Goal: Transaction & Acquisition: Purchase product/service

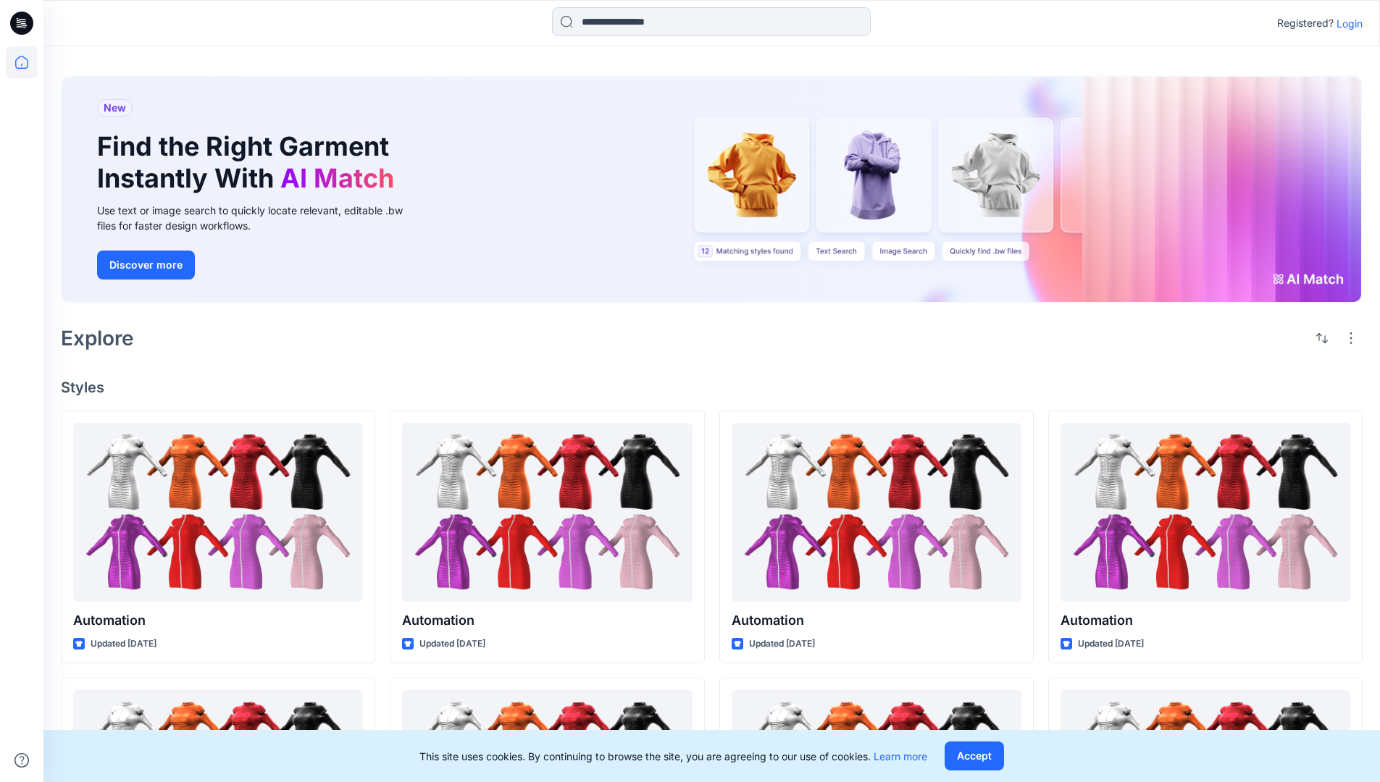
click at [808, 75] on div "New Find the Right Garment Instantly With AI Match Use text or image search to …" at bounding box center [712, 192] width 1302 height 257
click at [105, 337] on h2 "Explore" at bounding box center [97, 338] width 73 height 23
click at [84, 383] on h4 "Styles" at bounding box center [712, 387] width 1302 height 17
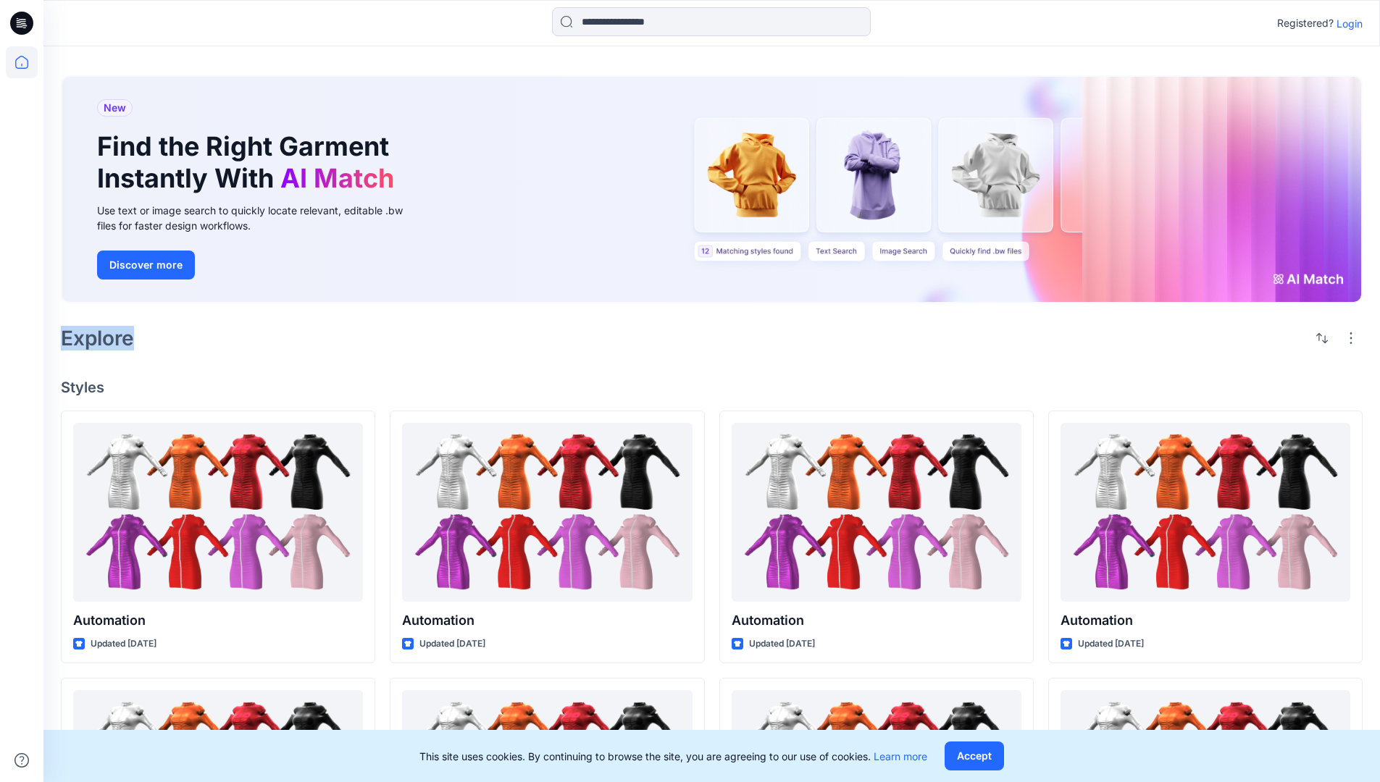
click at [84, 383] on h4 "Styles" at bounding box center [712, 387] width 1302 height 17
click at [204, 401] on div "New Find the Right Garment Instantly With AI Match Use text or image search to …" at bounding box center [711, 657] width 1336 height 1222
click at [1302, 20] on p "Registered?" at bounding box center [1305, 22] width 56 height 17
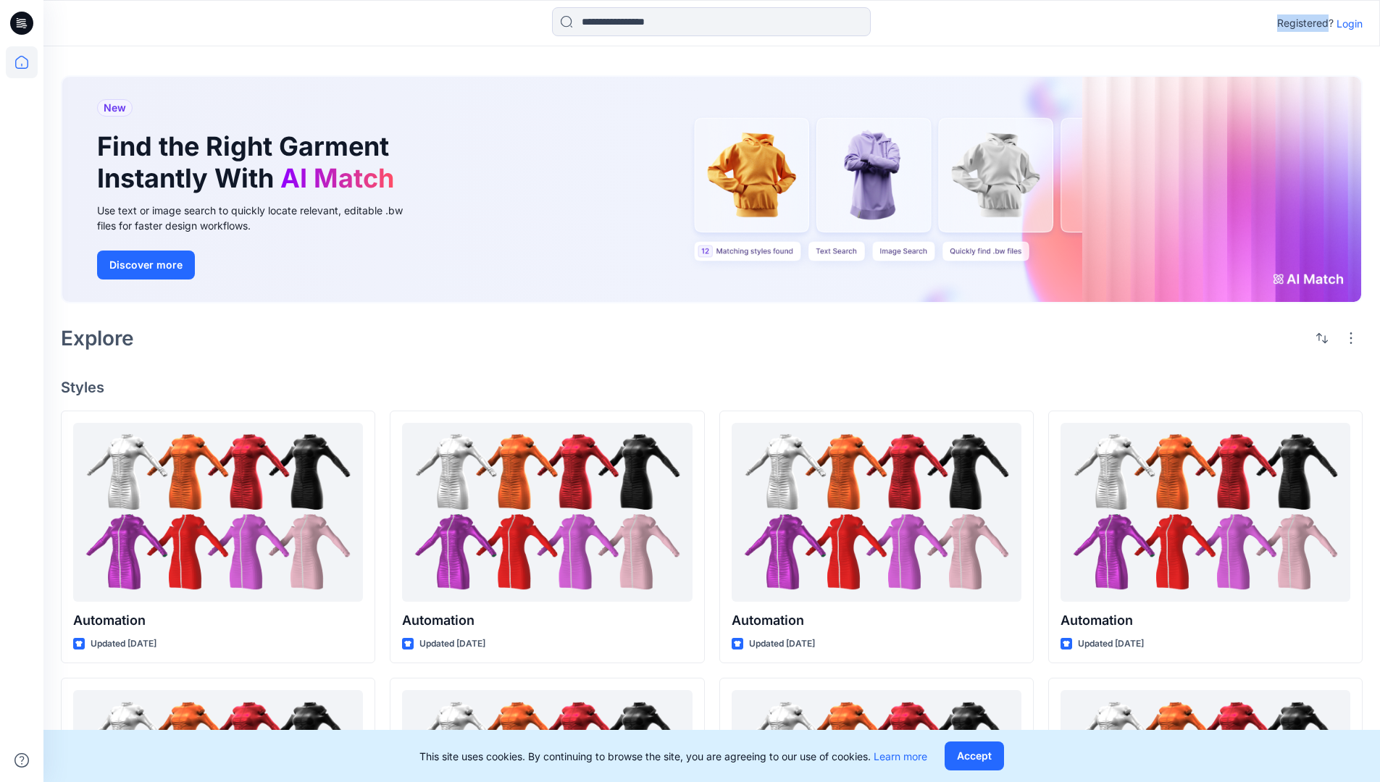
click at [1302, 20] on p "Registered?" at bounding box center [1305, 22] width 56 height 17
click at [1218, 24] on div "Registered? Login" at bounding box center [711, 23] width 1336 height 32
click at [1370, 24] on div "Registered? Login" at bounding box center [711, 23] width 1336 height 32
click at [607, 27] on input at bounding box center [711, 21] width 319 height 29
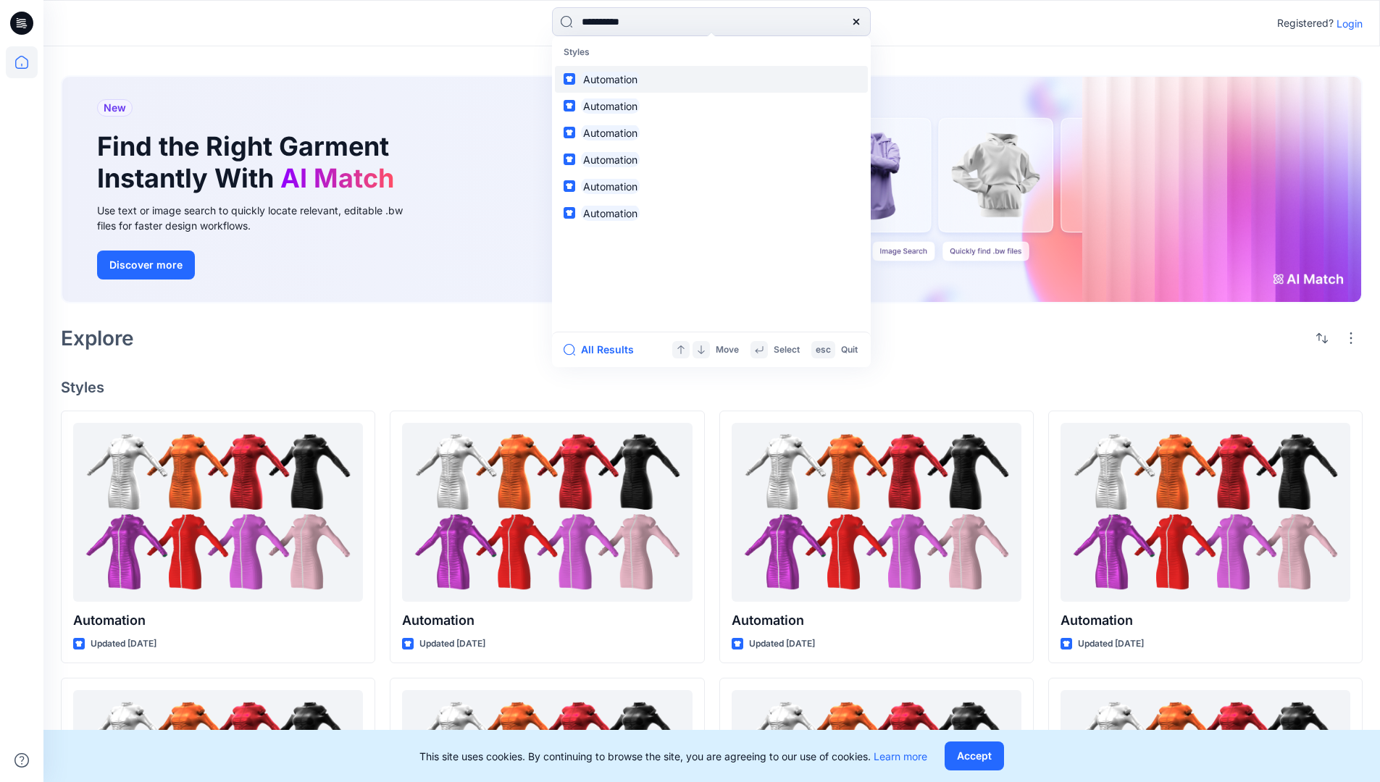
type input "**********"
click at [616, 77] on mark "Automation" at bounding box center [610, 79] width 59 height 17
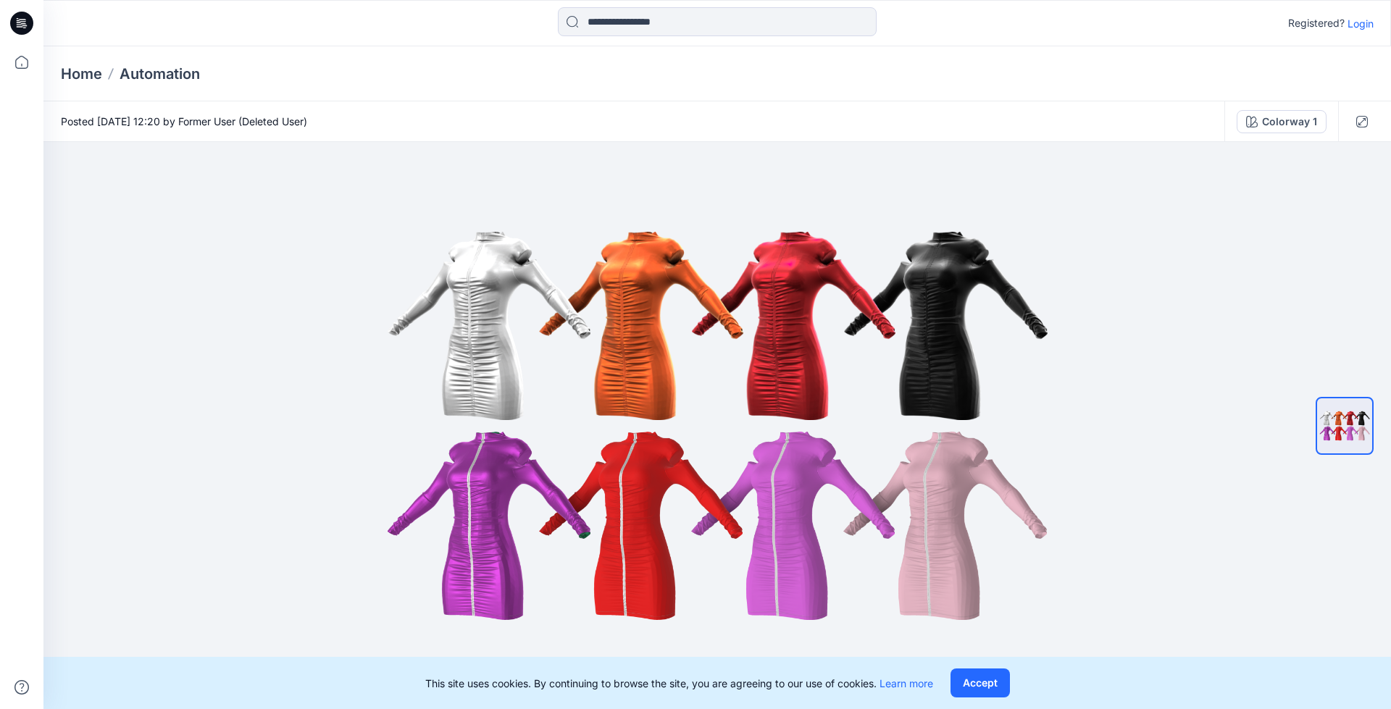
click at [170, 73] on p "Automation" at bounding box center [160, 74] width 80 height 20
